Goal: Entertainment & Leisure: Consume media (video, audio)

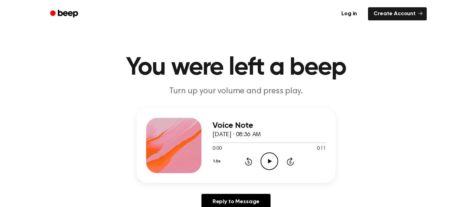
click at [267, 169] on icon "Play Audio" at bounding box center [269, 161] width 18 height 18
click at [268, 163] on icon "Play Audio" at bounding box center [269, 161] width 18 height 18
click at [271, 161] on icon at bounding box center [270, 161] width 4 height 4
click at [271, 163] on icon "Play Audio" at bounding box center [269, 161] width 18 height 18
click at [264, 161] on icon "Play Audio" at bounding box center [269, 161] width 18 height 18
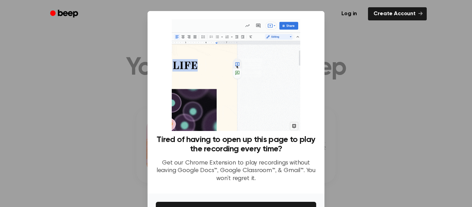
scroll to position [45, 0]
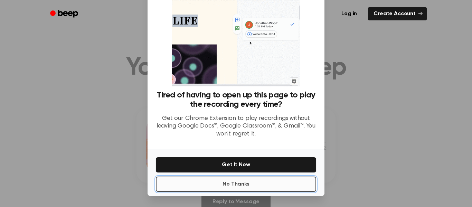
click at [266, 184] on button "No Thanks" at bounding box center [236, 183] width 160 height 15
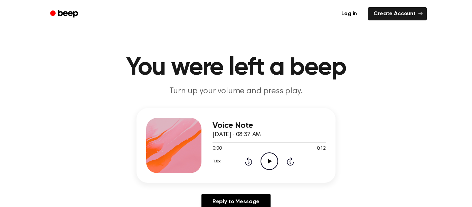
click at [273, 154] on icon "Play Audio" at bounding box center [269, 161] width 18 height 18
click at [268, 163] on icon "Play Audio" at bounding box center [269, 161] width 18 height 18
